Goal: Check status

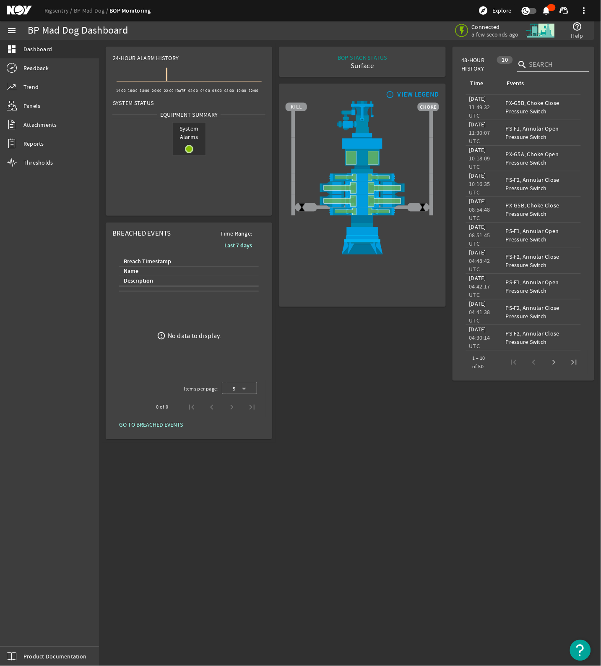
drag, startPoint x: 431, startPoint y: 551, endPoint x: 316, endPoint y: 355, distance: 226.9
click at [431, 551] on mat-sidenav-content "BP Mad Dog Dashboard Connected a few seconds ago help_outline Help 24-Hour Alar…" at bounding box center [350, 353] width 502 height 626
click at [326, 524] on mat-sidenav-content "BP Mad Dog Dashboard Connected a few seconds ago help_outline Help 24-Hour Alar…" at bounding box center [350, 353] width 502 height 626
click at [221, 564] on mat-sidenav-content "BP Mad Dog Dashboard Connected a minute ago help_outline Help 24-Hour Alarm His…" at bounding box center [350, 353] width 502 height 626
drag, startPoint x: 10, startPoint y: 349, endPoint x: -1, endPoint y: 345, distance: 11.7
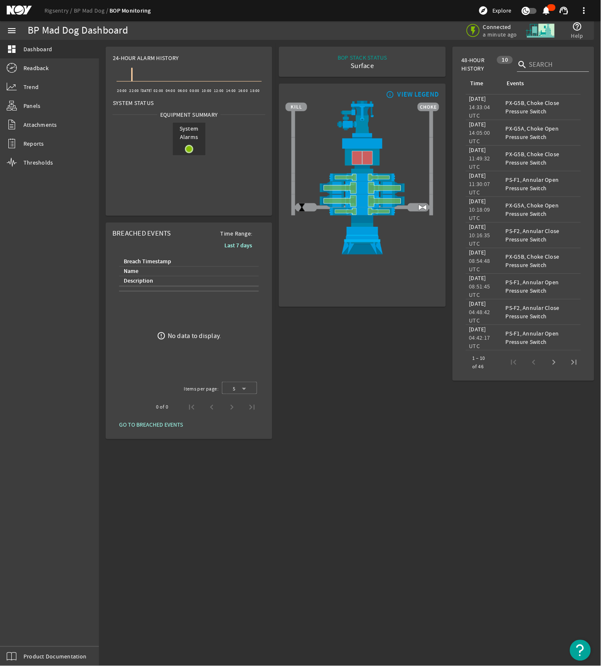
click at [0, 345] on html "Rigsentry BP Mad Dog BOP Monitoring explore Explore notifications support_agent…" at bounding box center [300, 333] width 601 height 666
click at [366, 432] on div "BOP STACK STATUS Surface END OF WELL - ACTIVE STACK - info_outline VIEW LEGEND" at bounding box center [362, 242] width 173 height 399
